Goal: Transaction & Acquisition: Download file/media

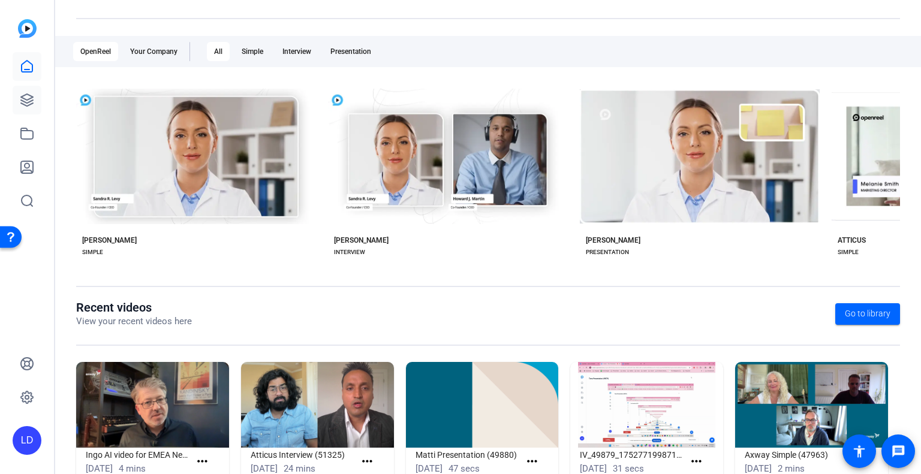
scroll to position [208, 0]
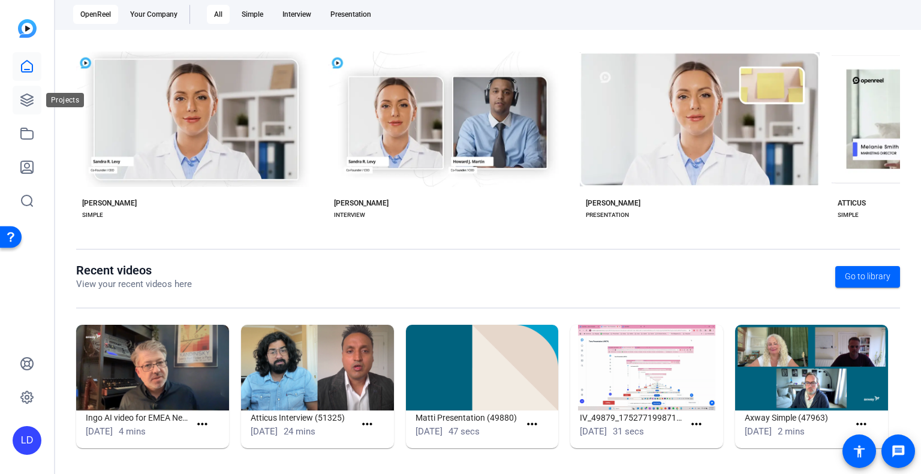
click at [24, 107] on icon at bounding box center [27, 100] width 14 height 14
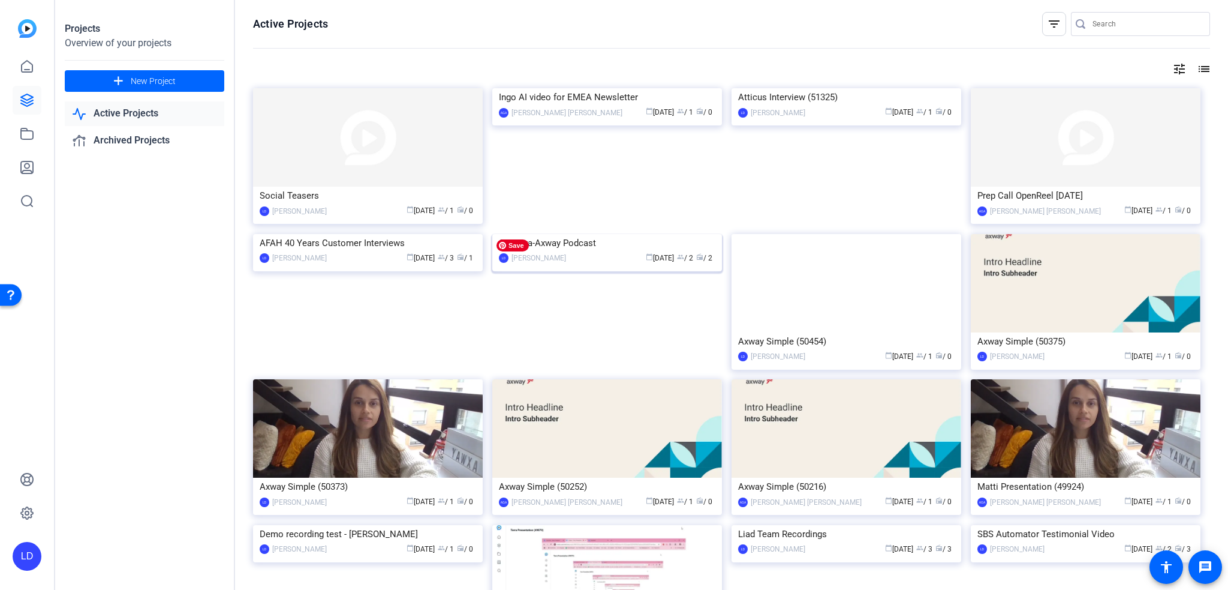
click at [625, 234] on img at bounding box center [607, 234] width 230 height 0
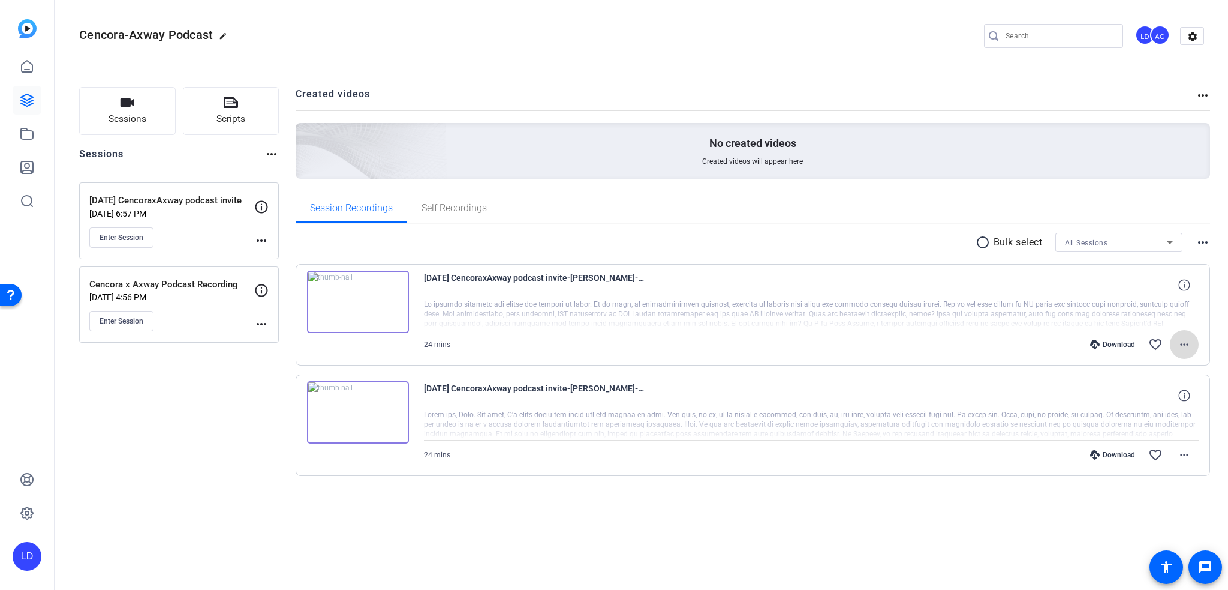
click at [921, 338] on mat-icon "more_horiz" at bounding box center [1184, 344] width 14 height 14
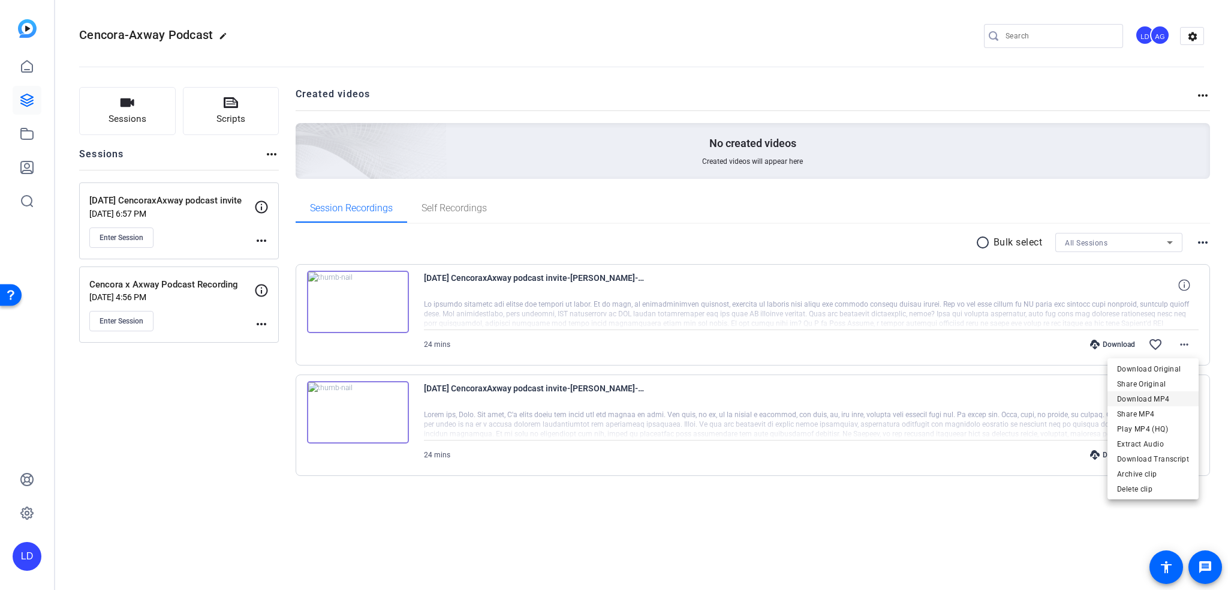
click at [921, 396] on span "Download MP4" at bounding box center [1153, 399] width 72 height 14
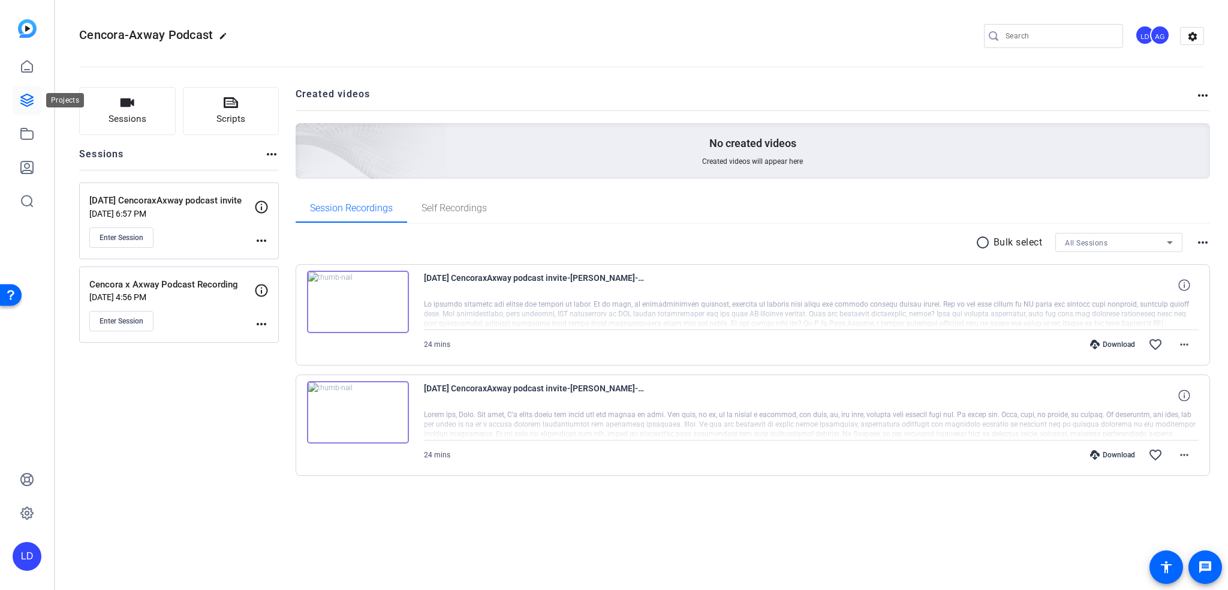
click at [26, 103] on icon at bounding box center [27, 100] width 12 height 12
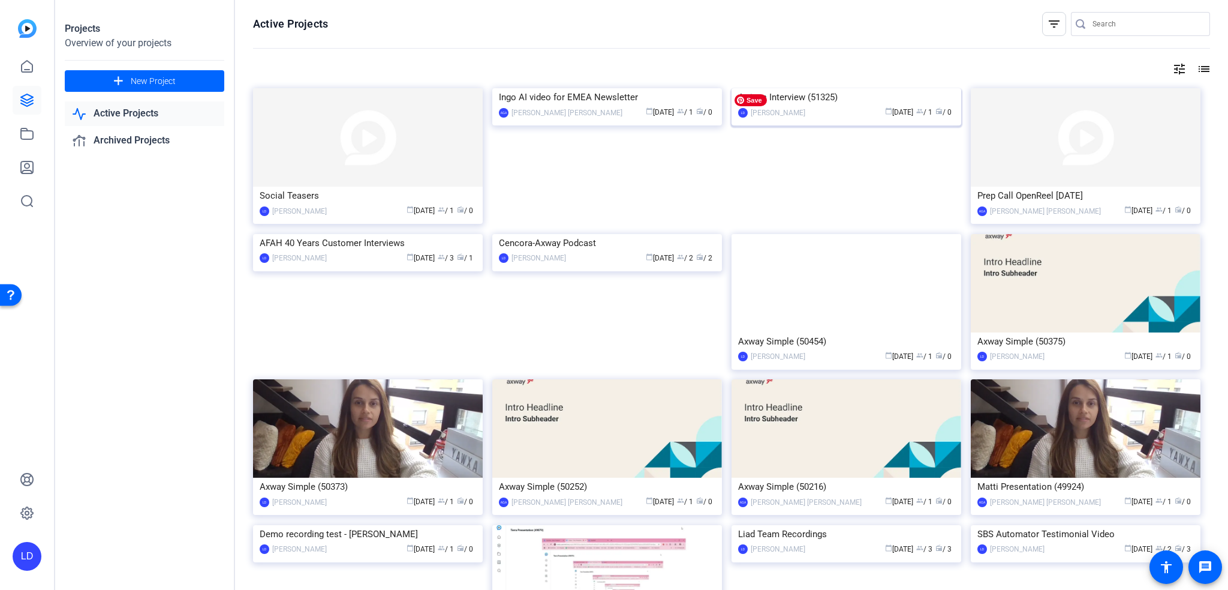
click at [892, 88] on img at bounding box center [847, 88] width 230 height 0
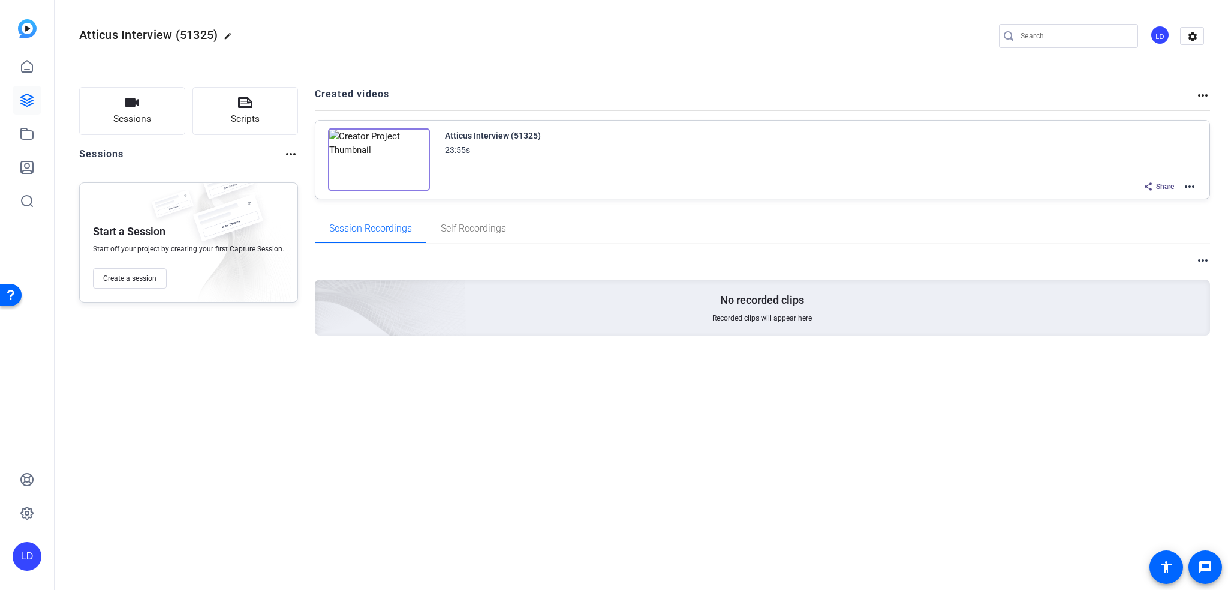
click at [921, 182] on mat-icon "more_horiz" at bounding box center [1190, 186] width 14 height 14
click at [921, 285] on span "Download Video" at bounding box center [1146, 290] width 83 height 14
